Goal: Task Accomplishment & Management: Manage account settings

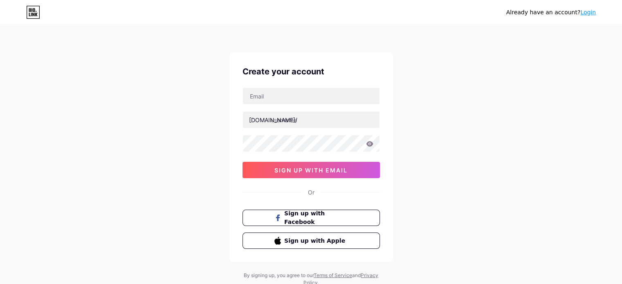
click at [589, 13] on link "Login" at bounding box center [588, 12] width 16 height 7
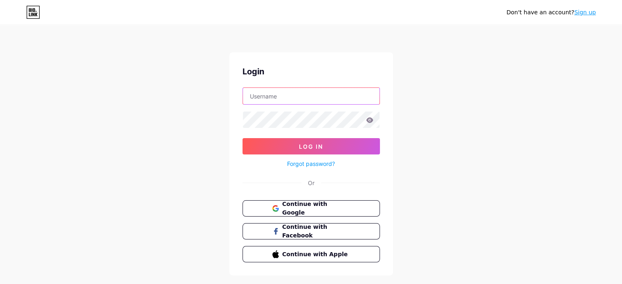
type input "[EMAIL_ADDRESS][DOMAIN_NAME]"
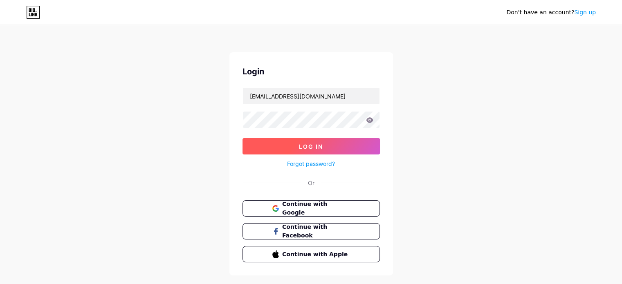
click at [306, 148] on span "Log In" at bounding box center [311, 146] width 24 height 7
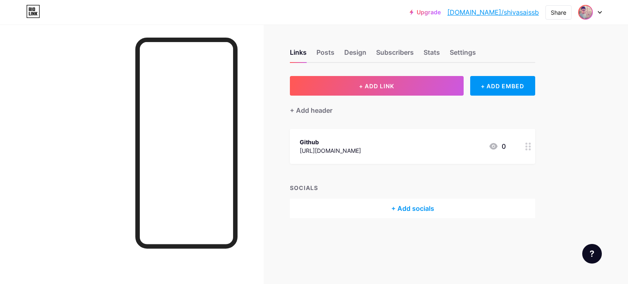
click at [590, 9] on img at bounding box center [585, 12] width 13 height 13
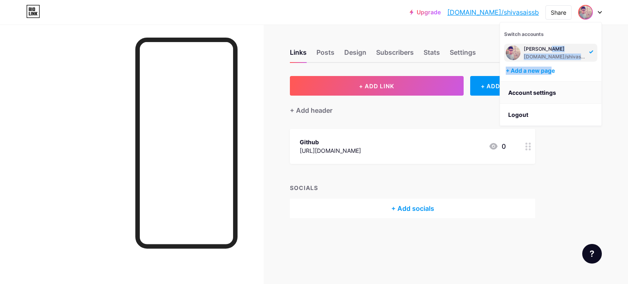
drag, startPoint x: 554, startPoint y: 76, endPoint x: 551, endPoint y: 81, distance: 6.2
click at [551, 81] on div "Switch accounts [PERSON_NAME] [DOMAIN_NAME]/shivasaissb + Add a new page Accoun…" at bounding box center [551, 74] width 102 height 104
click at [548, 88] on link "Account settings" at bounding box center [550, 93] width 101 height 22
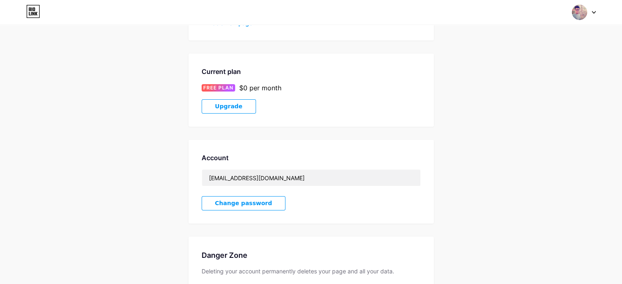
scroll to position [172, 0]
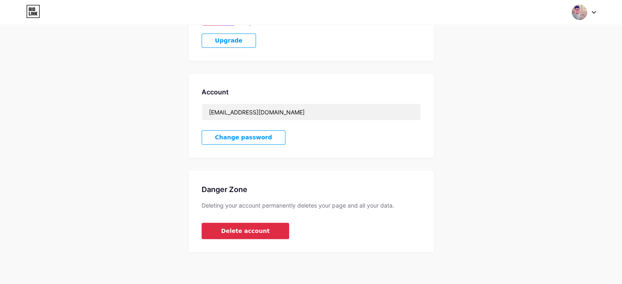
click at [242, 229] on span "Delete account" at bounding box center [245, 231] width 49 height 9
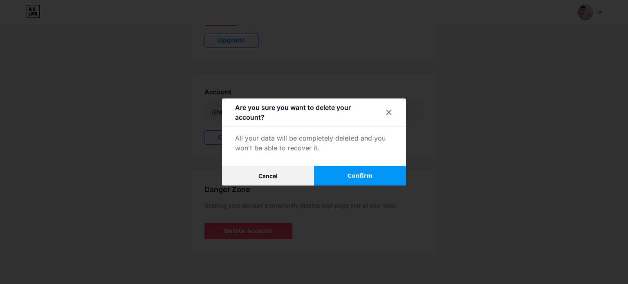
click at [357, 173] on span "Confirm" at bounding box center [360, 176] width 25 height 9
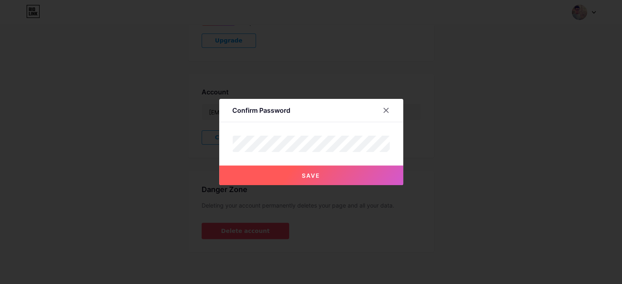
click at [306, 173] on span "Save" at bounding box center [311, 175] width 18 height 7
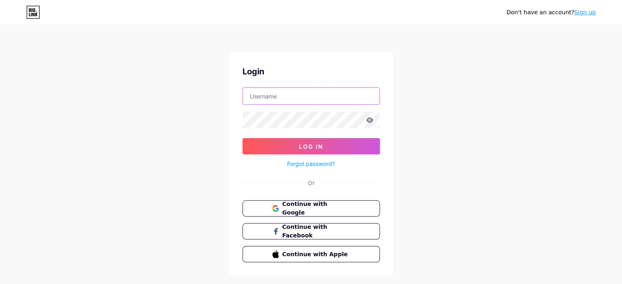
type input "[EMAIL_ADDRESS][DOMAIN_NAME]"
